Goal: Information Seeking & Learning: Learn about a topic

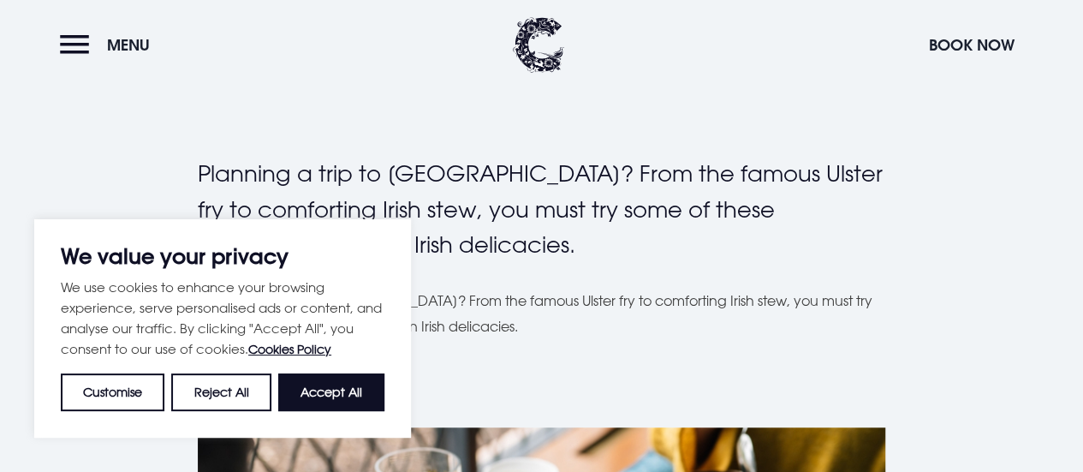
click at [115, 397] on button "Customise" at bounding box center [113, 392] width 104 height 38
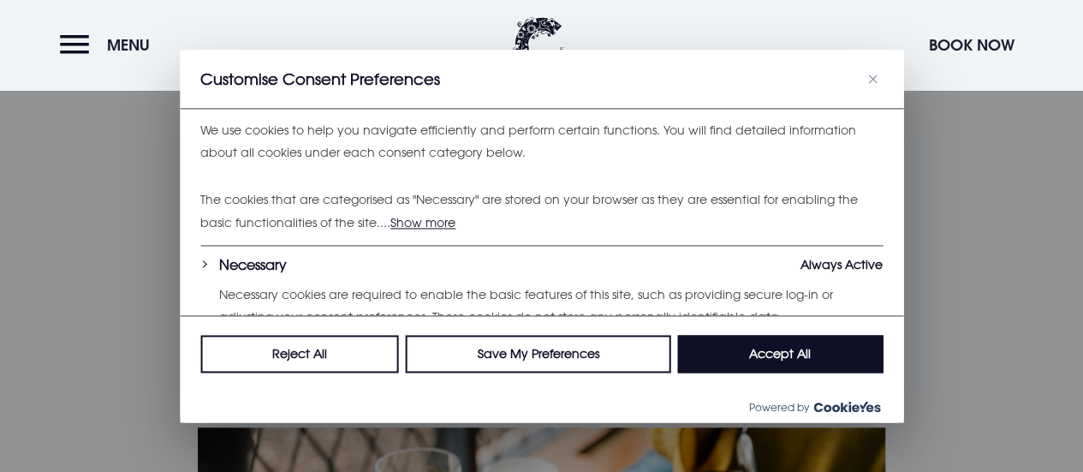
click at [871, 74] on img "Close" at bounding box center [872, 78] width 9 height 9
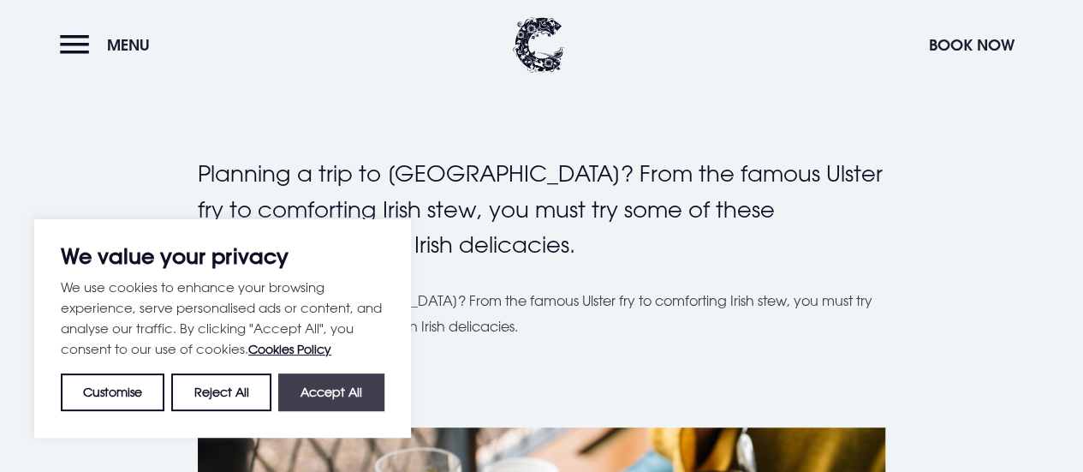
click at [339, 383] on button "Accept All" at bounding box center [331, 392] width 106 height 38
checkbox input "true"
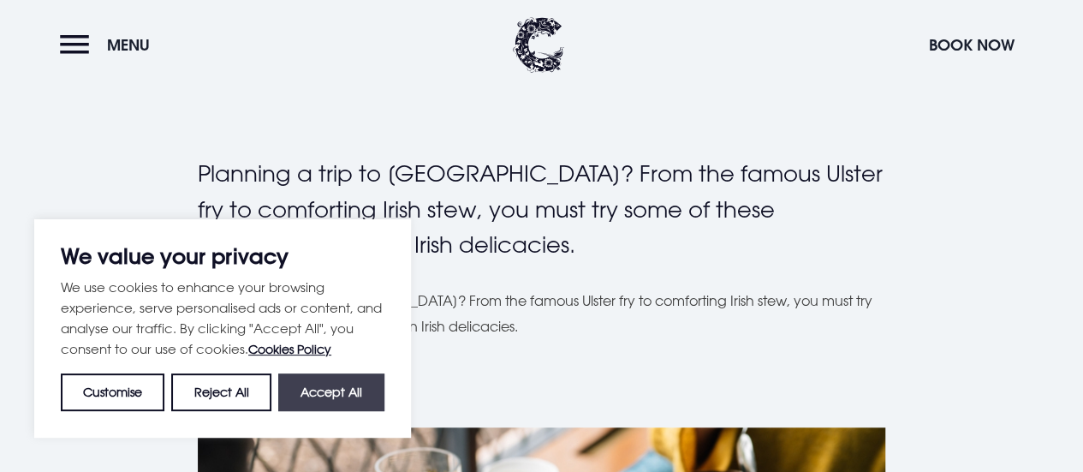
checkbox input "true"
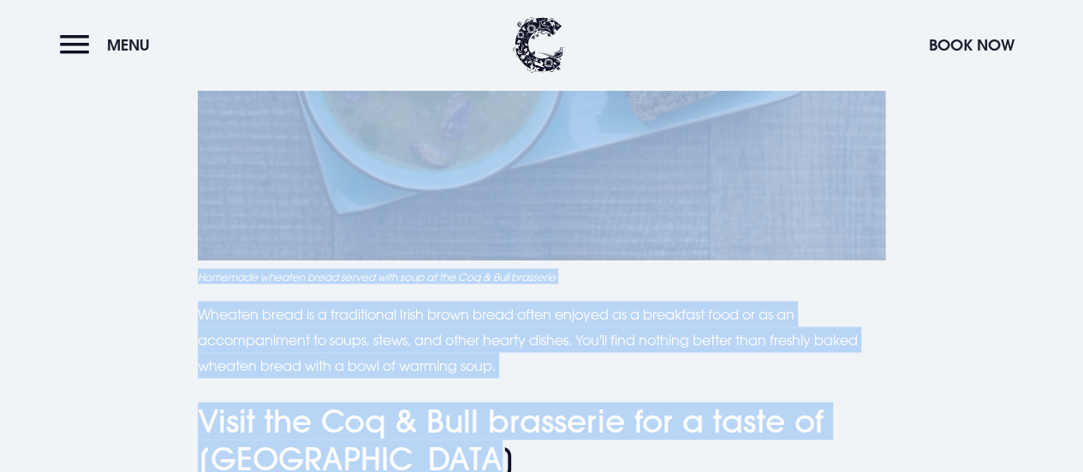
scroll to position [4707, 0]
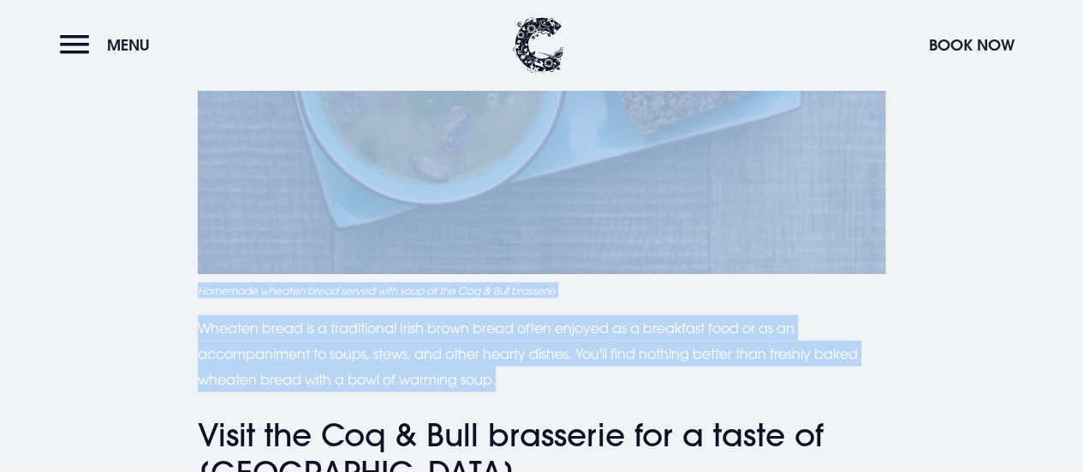
drag, startPoint x: 206, startPoint y: 287, endPoint x: 507, endPoint y: 321, distance: 302.4
copy div "0. Loremi dol Sitame con adipiscin el Seddoeiusm Tempo Inc Utlabo etd ma a enim…"
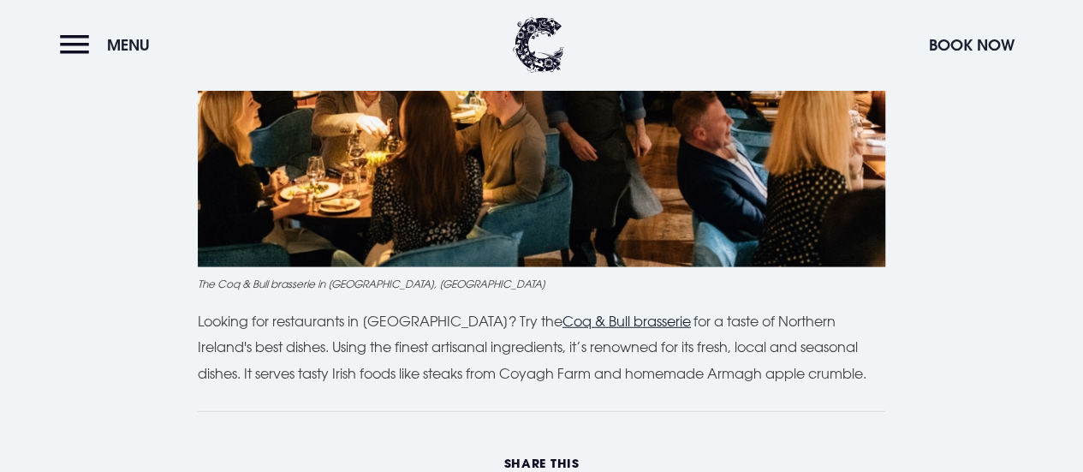
scroll to position [5734, 0]
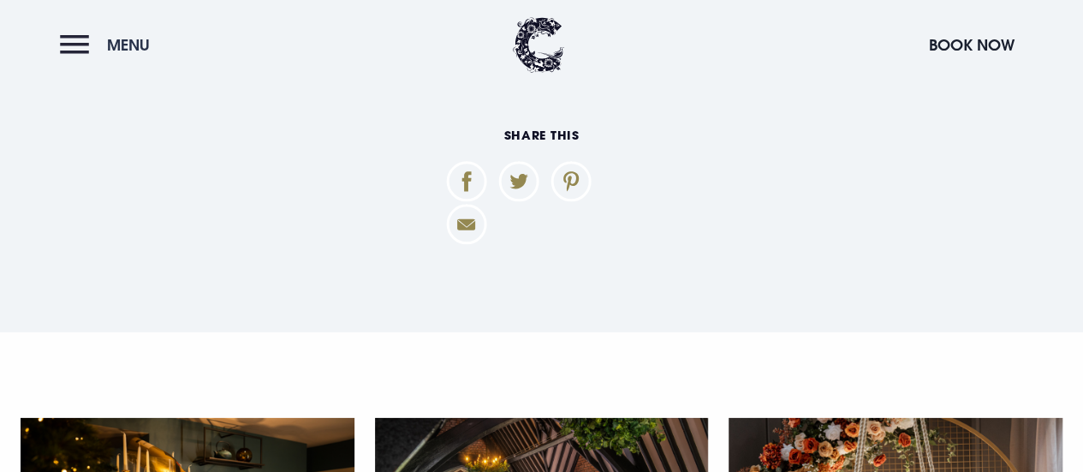
click at [76, 45] on button "Menu" at bounding box center [109, 45] width 98 height 37
